Goal: Task Accomplishment & Management: Use online tool/utility

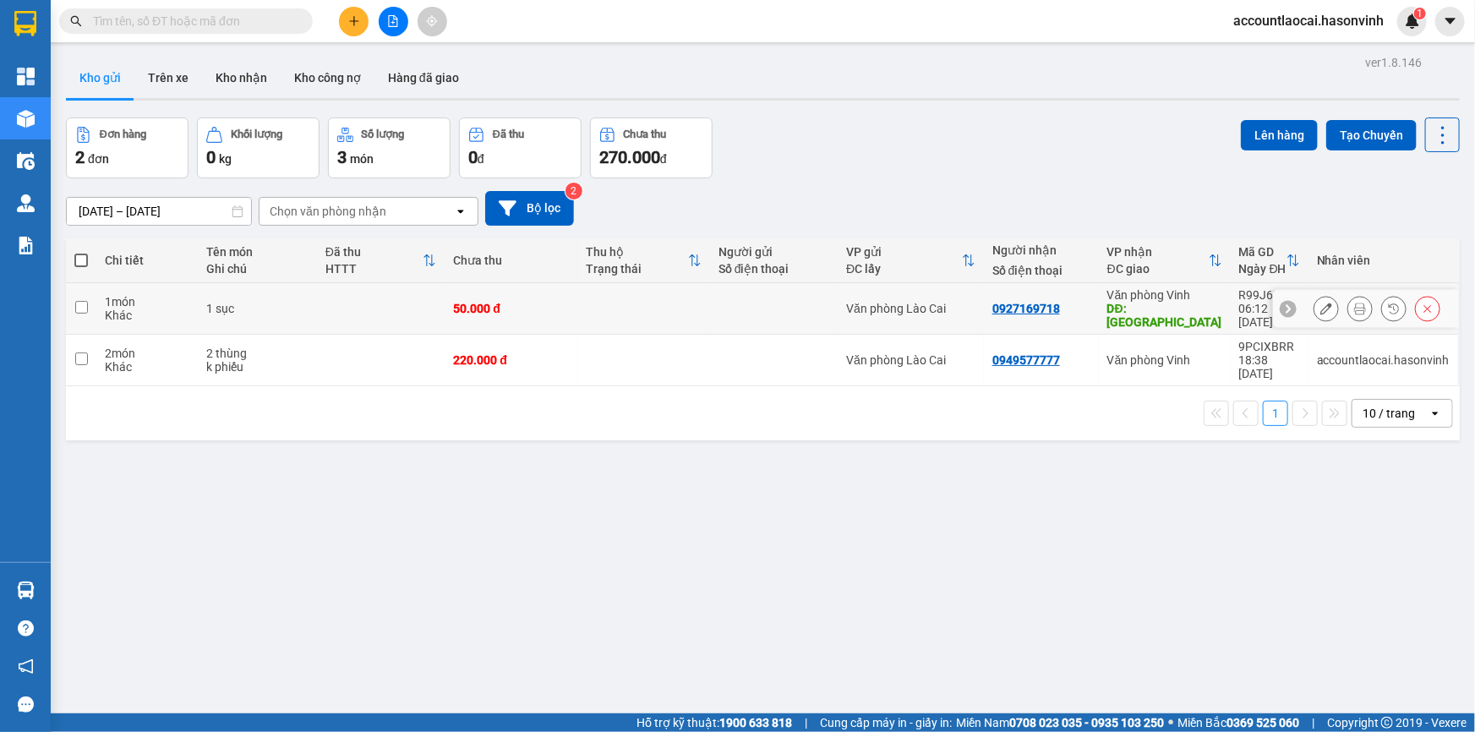
click at [73, 296] on td at bounding box center [81, 309] width 30 height 52
checkbox input "true"
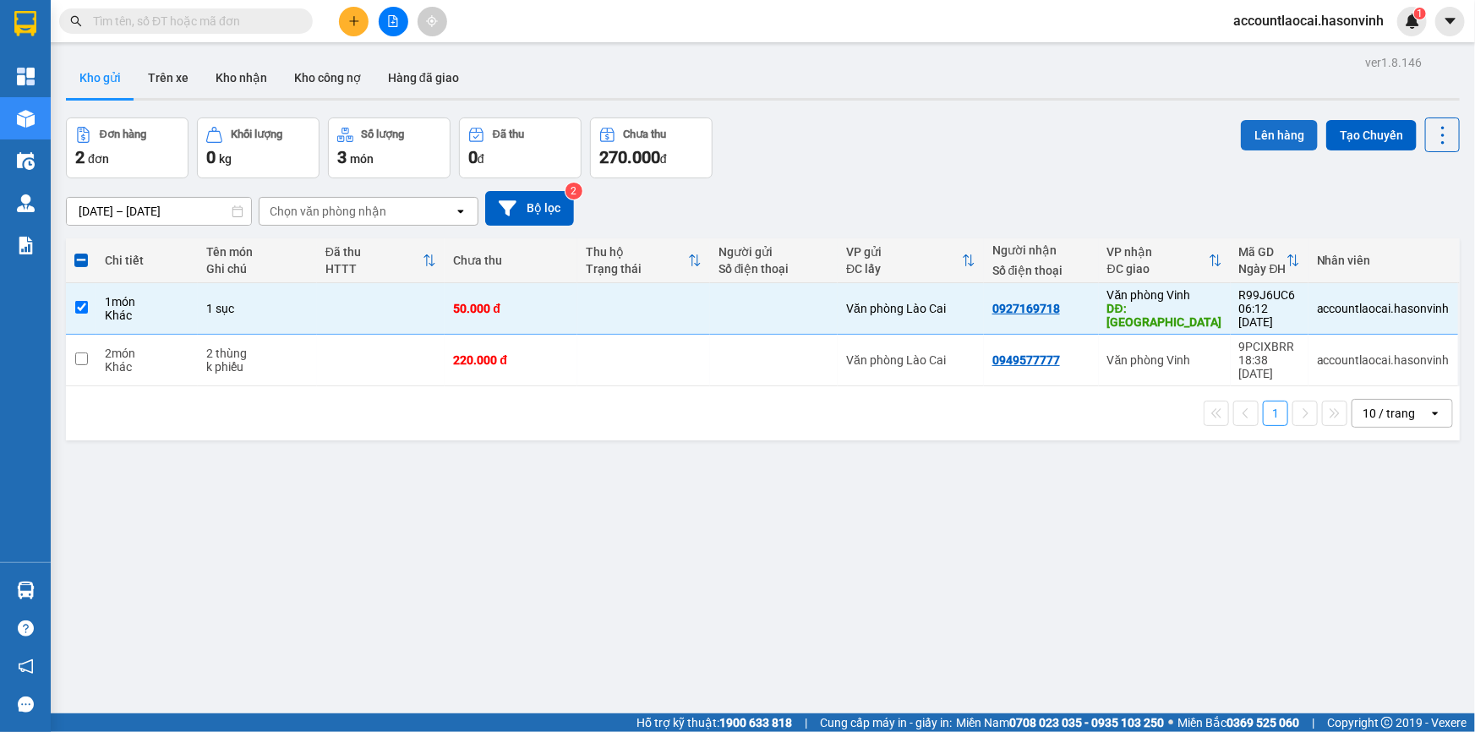
click at [1259, 132] on button "Lên hàng" at bounding box center [1279, 135] width 77 height 30
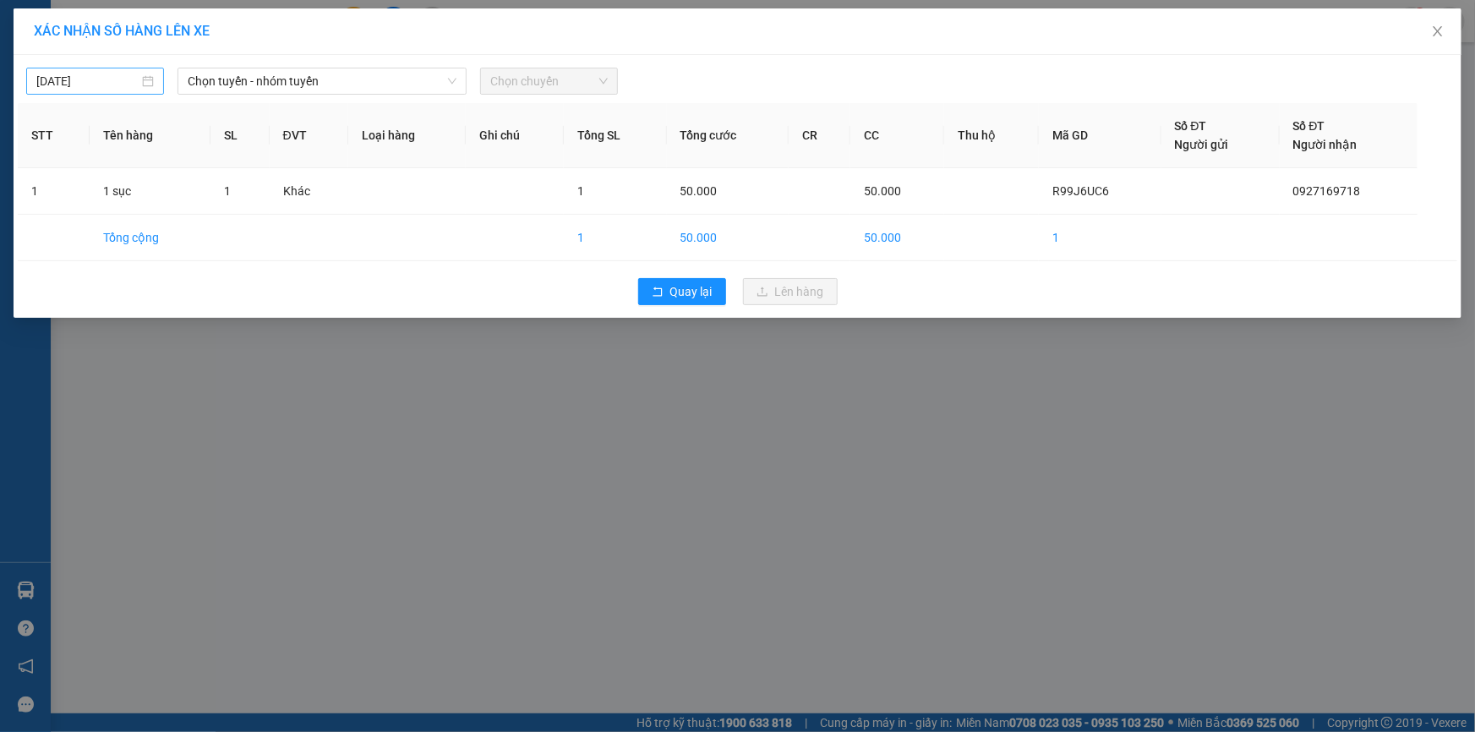
click at [136, 79] on body "Kết quả tìm kiếm ( 0 ) Bộ lọc No Data accountlaocai.hasonvinh 1 Tổng Quan Kho h…" at bounding box center [737, 366] width 1475 height 732
type input "[DATE]"
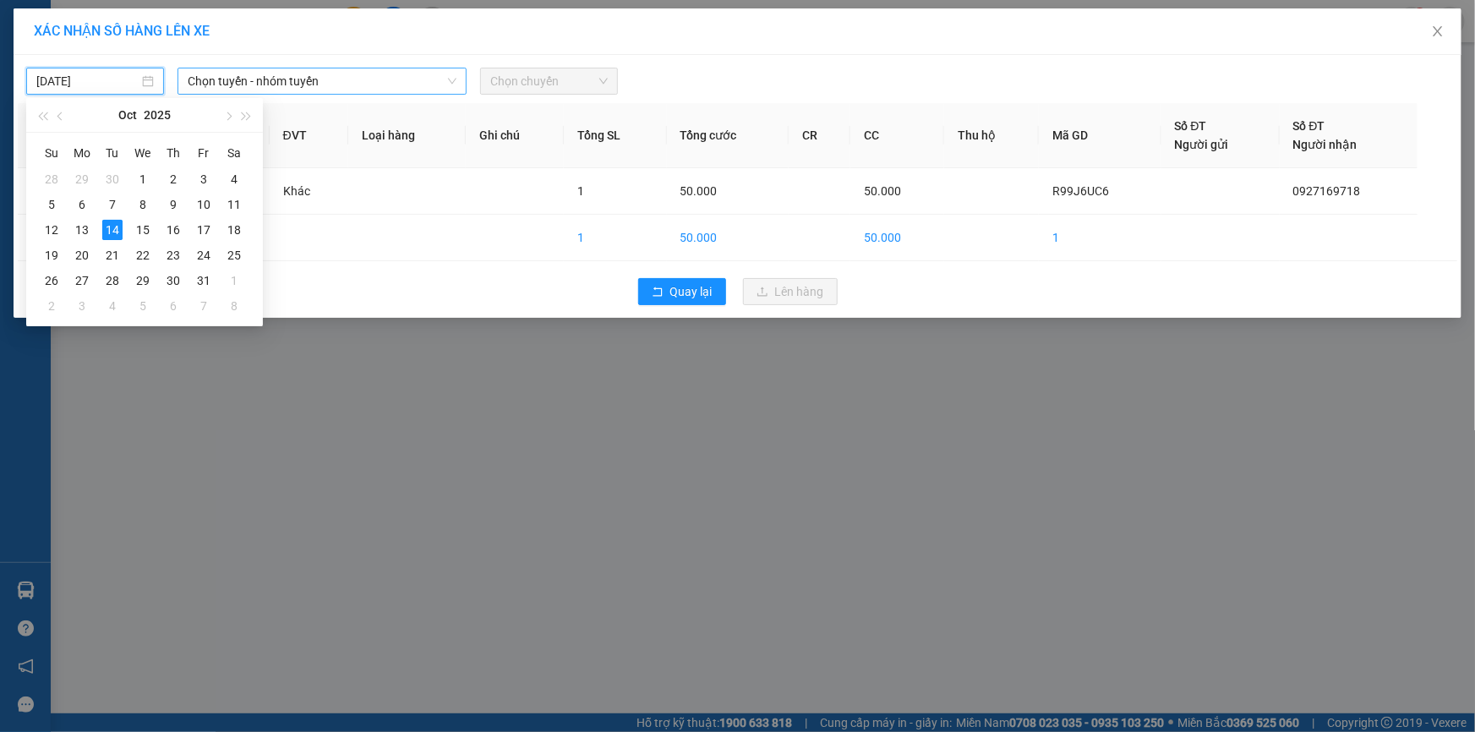
click at [238, 79] on span "Chọn tuyến - nhóm tuyến" at bounding box center [322, 80] width 269 height 25
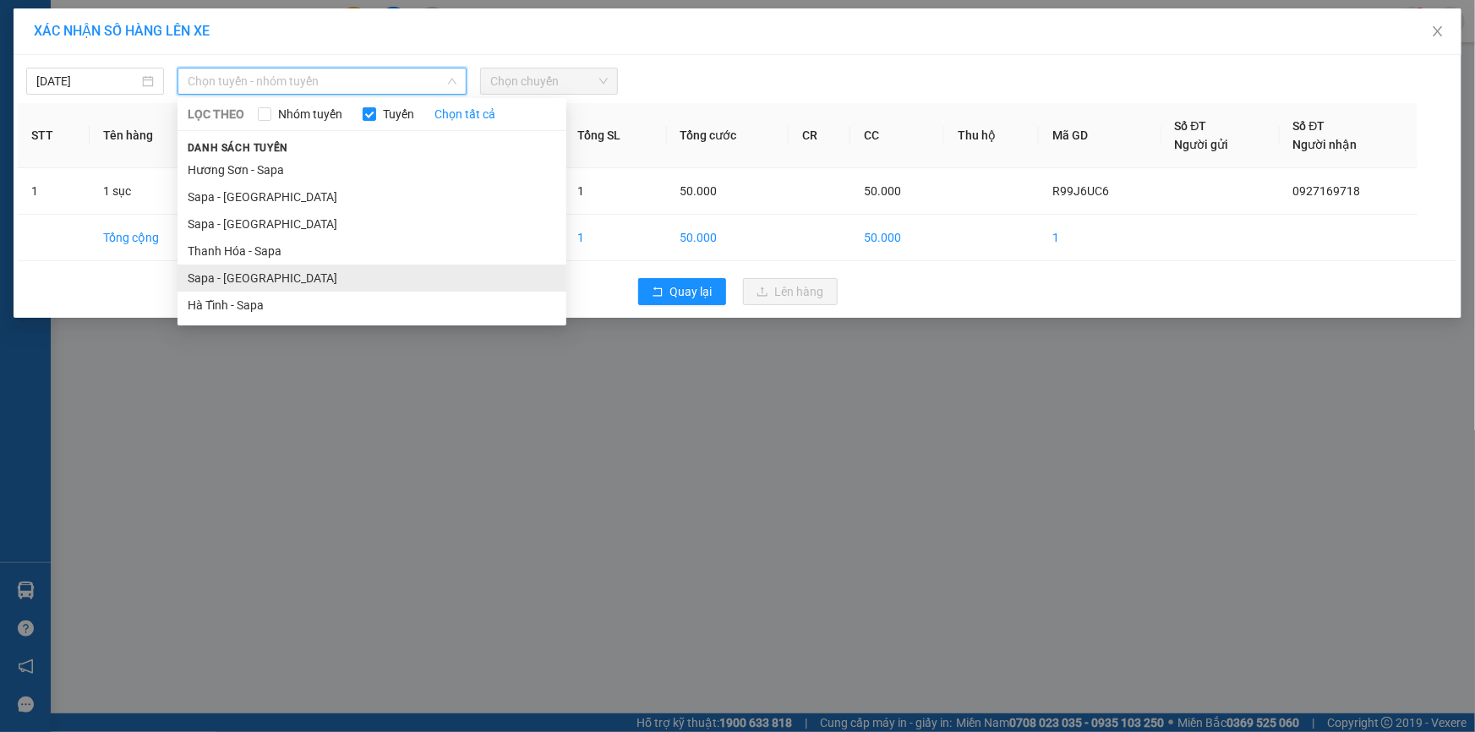
click at [220, 279] on li "Sapa - [GEOGRAPHIC_DATA]" at bounding box center [371, 278] width 389 height 27
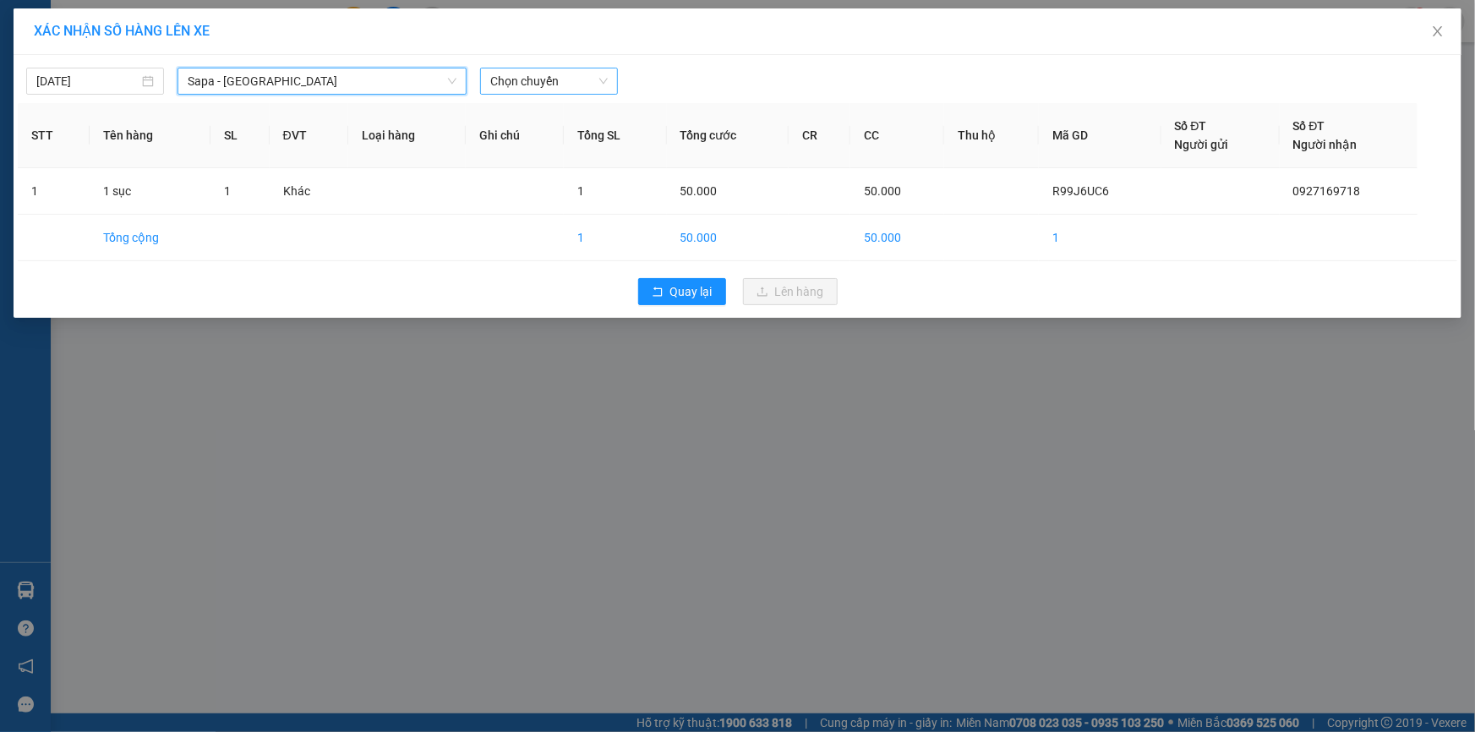
click at [540, 81] on span "Chọn chuyến" at bounding box center [548, 80] width 117 height 25
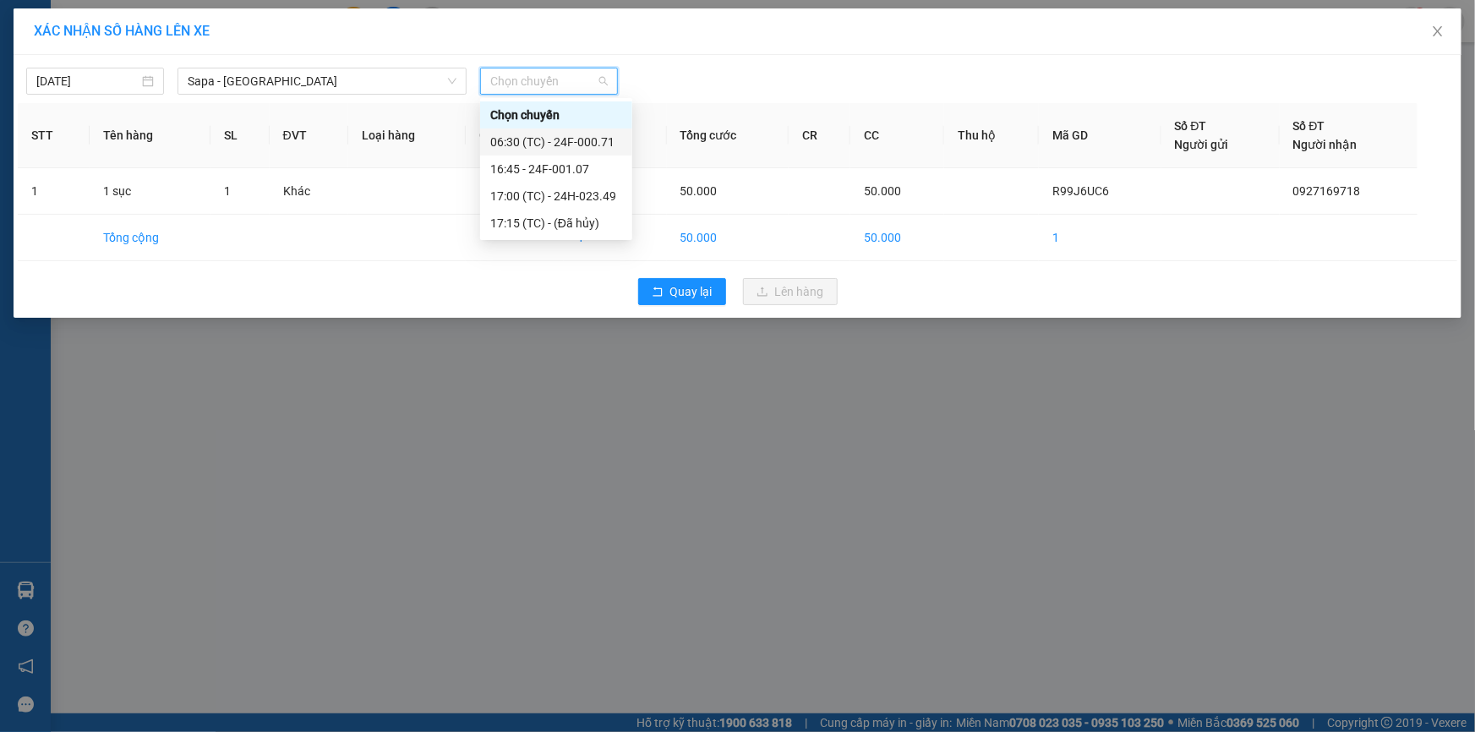
click at [541, 139] on div "06:30 (TC) - 24F-000.71" at bounding box center [556, 142] width 132 height 19
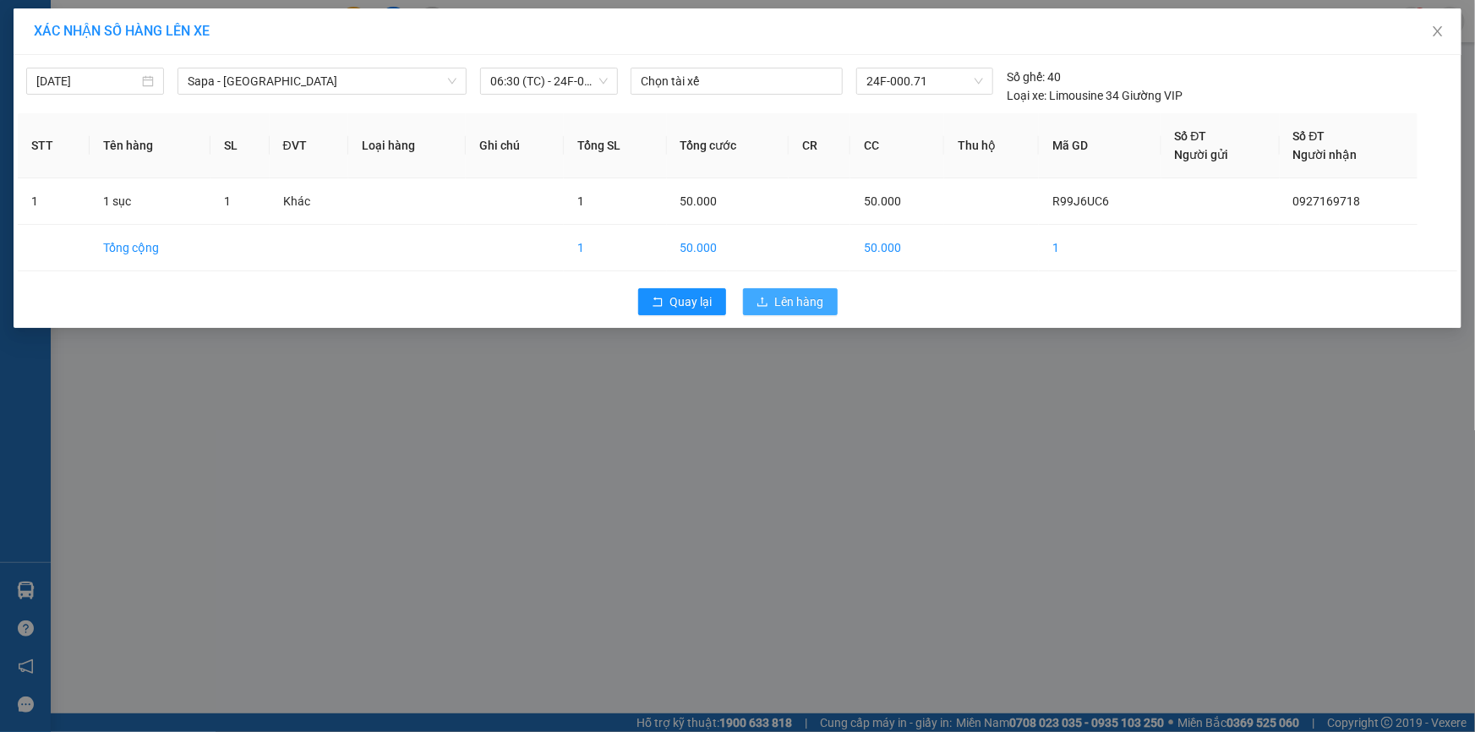
click at [782, 300] on span "Lên hàng" at bounding box center [799, 301] width 49 height 19
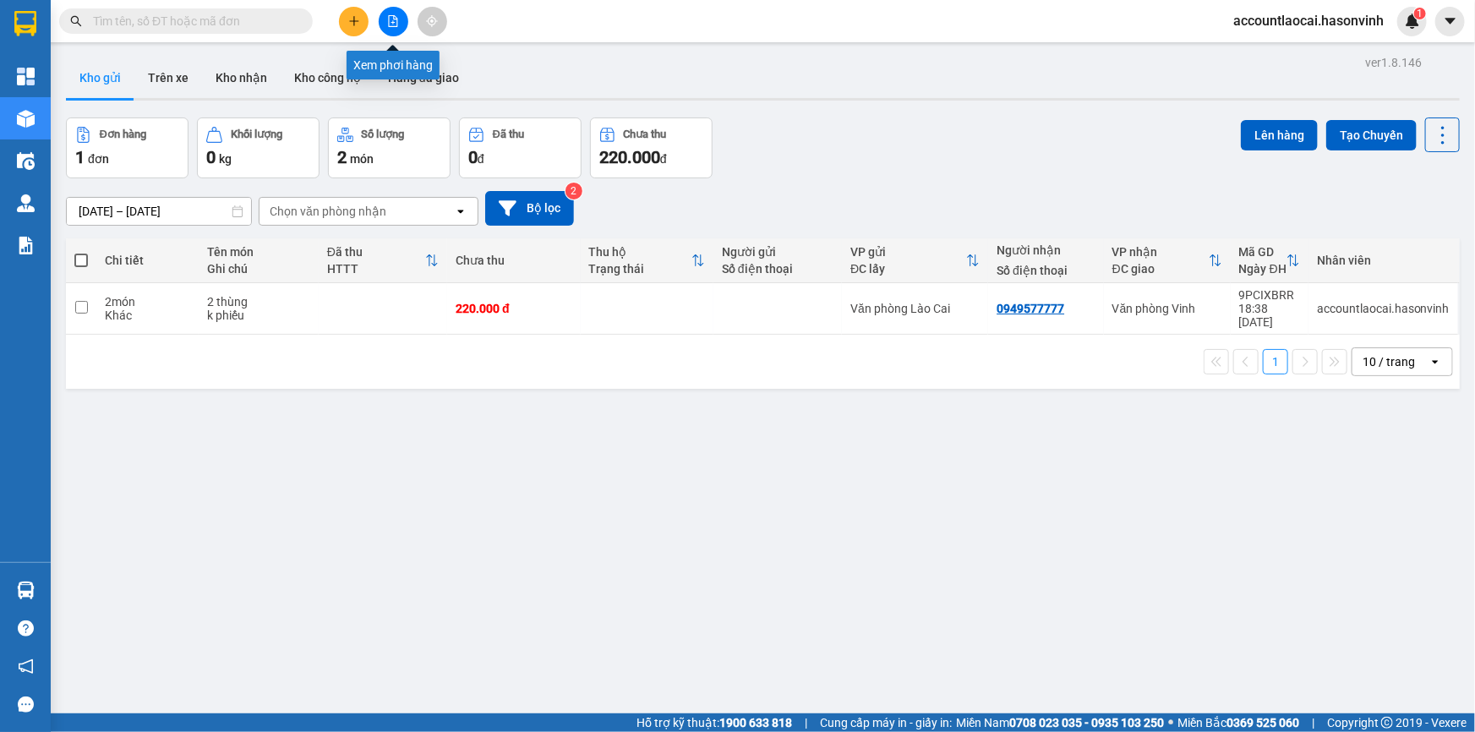
click at [389, 22] on icon "file-add" at bounding box center [393, 21] width 12 height 12
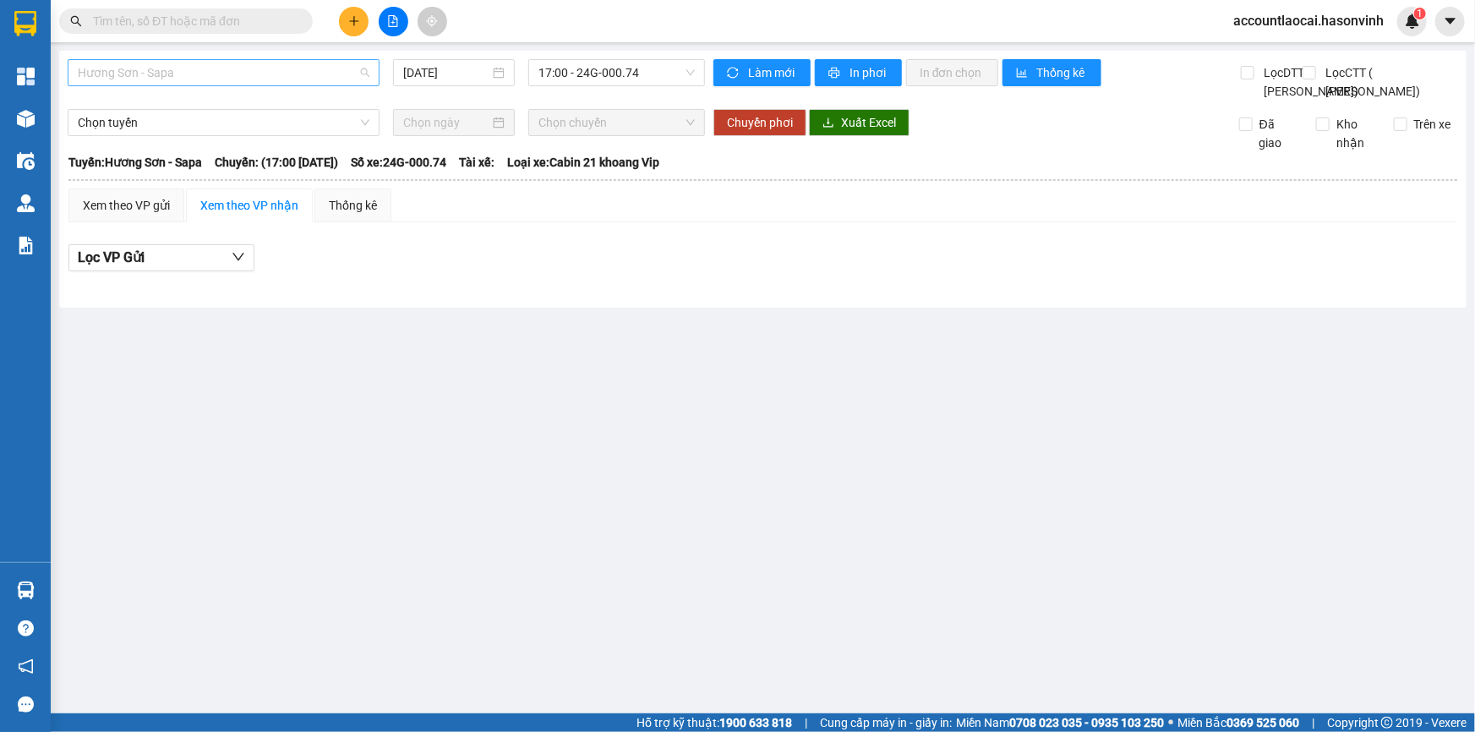
click at [202, 78] on span "Hương Sơn - Sapa" at bounding box center [224, 72] width 292 height 25
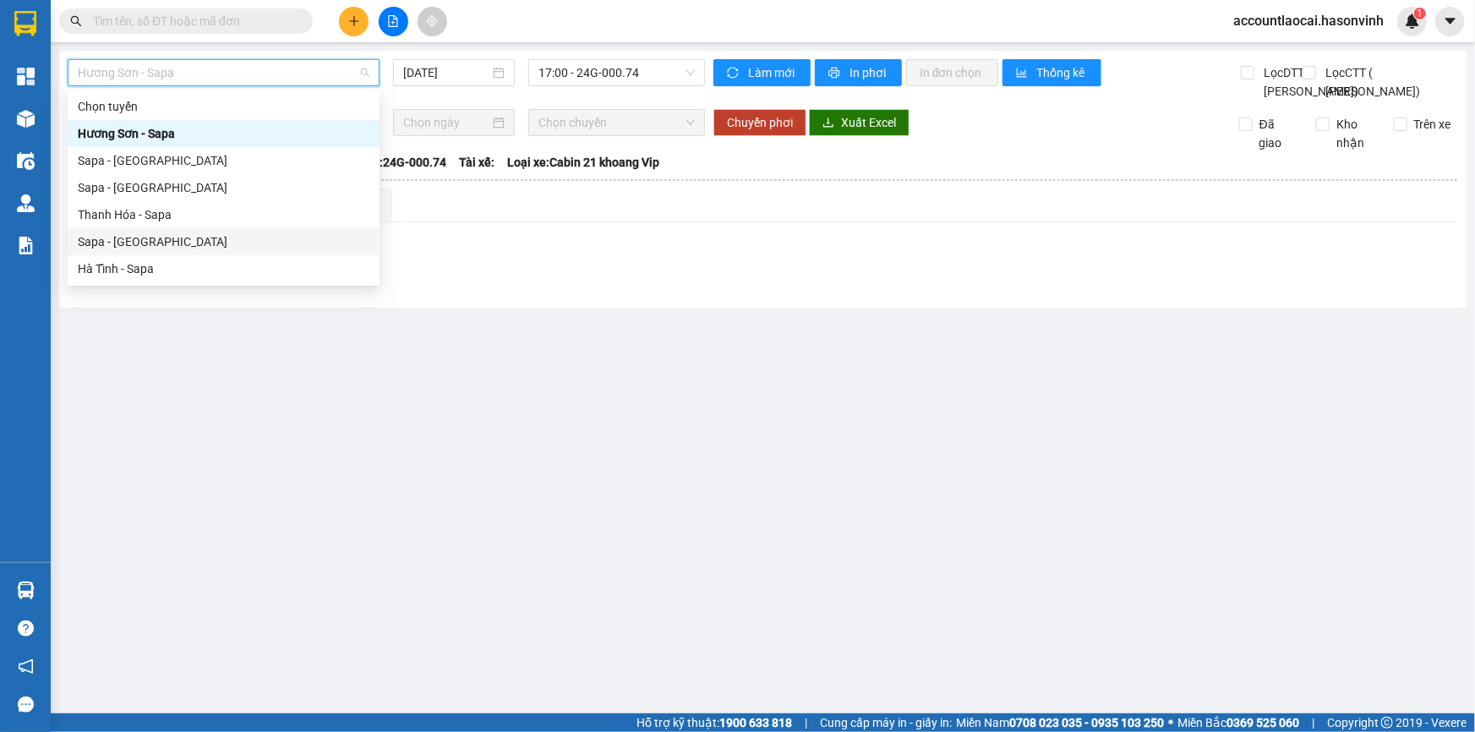
click at [145, 237] on div "Sapa - [GEOGRAPHIC_DATA]" at bounding box center [224, 241] width 292 height 19
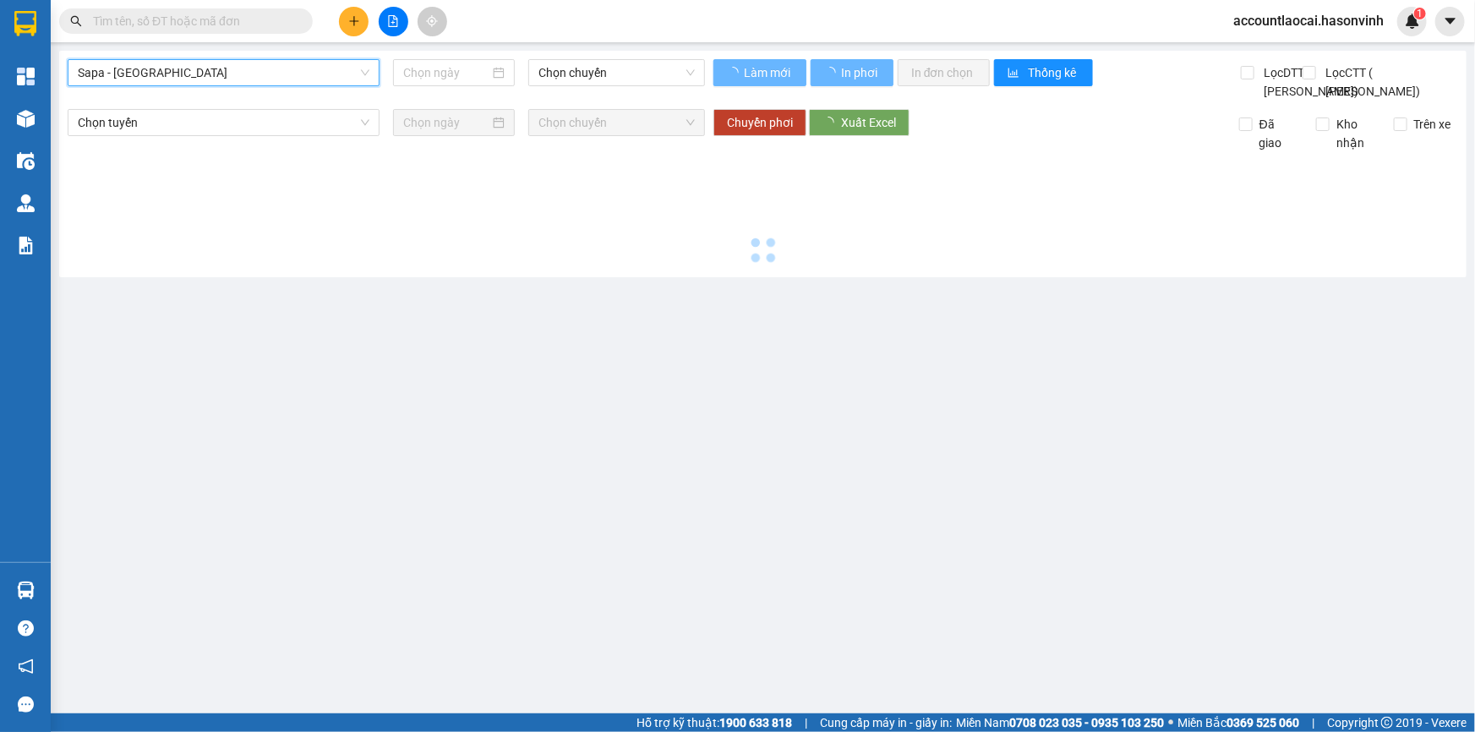
type input "[DATE]"
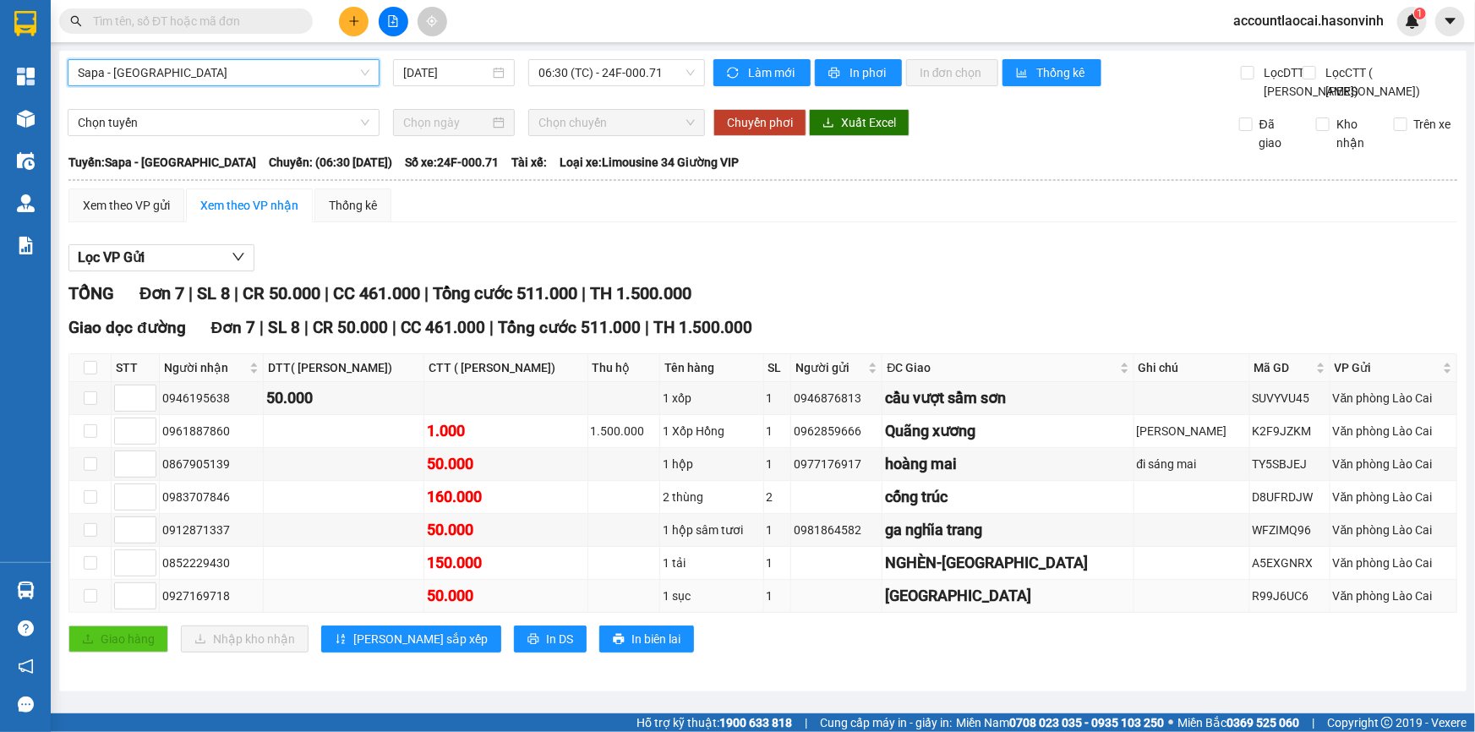
scroll to position [40, 0]
click at [546, 648] on span "In DS" at bounding box center [559, 639] width 27 height 19
